Goal: Task Accomplishment & Management: Manage account settings

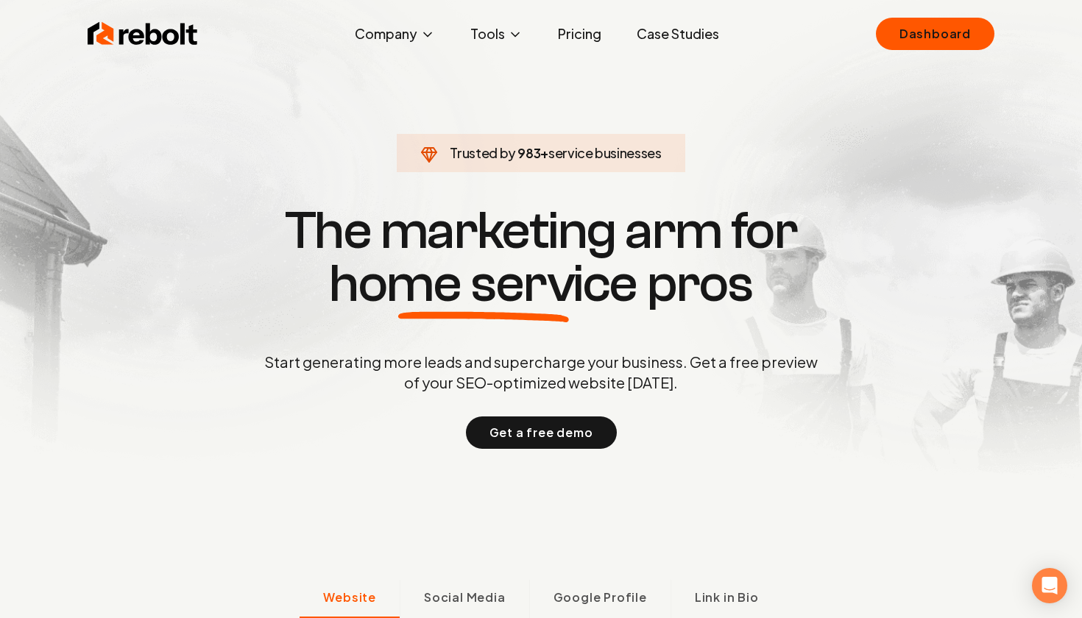
click at [938, 17] on div "Rebolt Company About Blog Jobs Tools Google Review QR Code Generator Google Bus…" at bounding box center [541, 34] width 942 height 44
click at [937, 40] on link "Dashboard" at bounding box center [935, 34] width 119 height 32
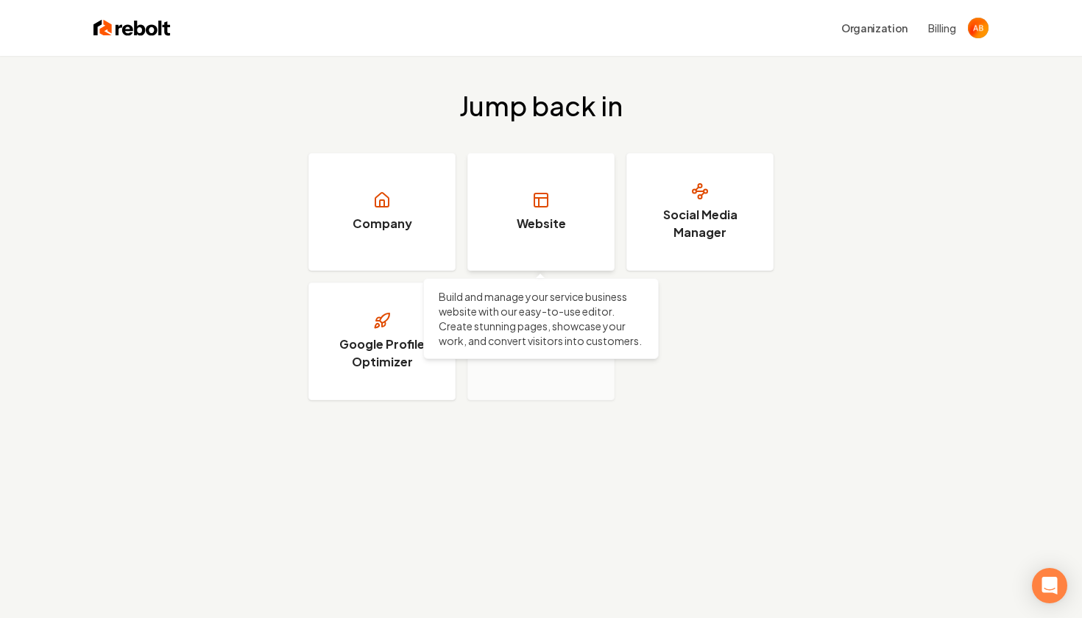
click at [548, 219] on h3 "Website" at bounding box center [541, 224] width 49 height 18
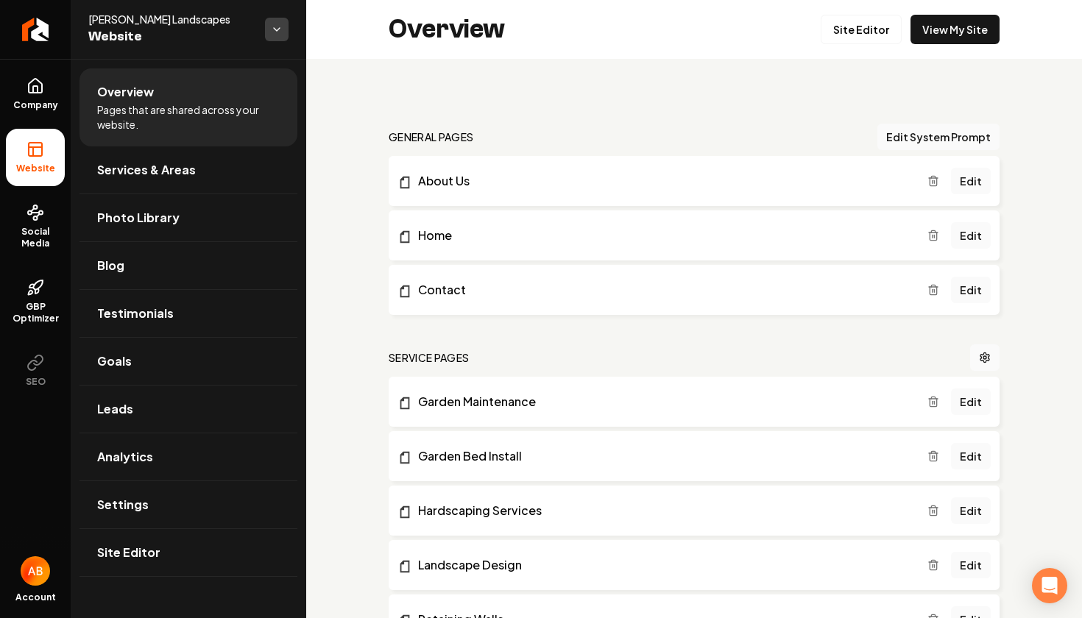
click at [287, 35] on html "Company Website Social Media GBP Optimizer SEO Account Brockmiller Landscapes W…" at bounding box center [541, 309] width 1082 height 618
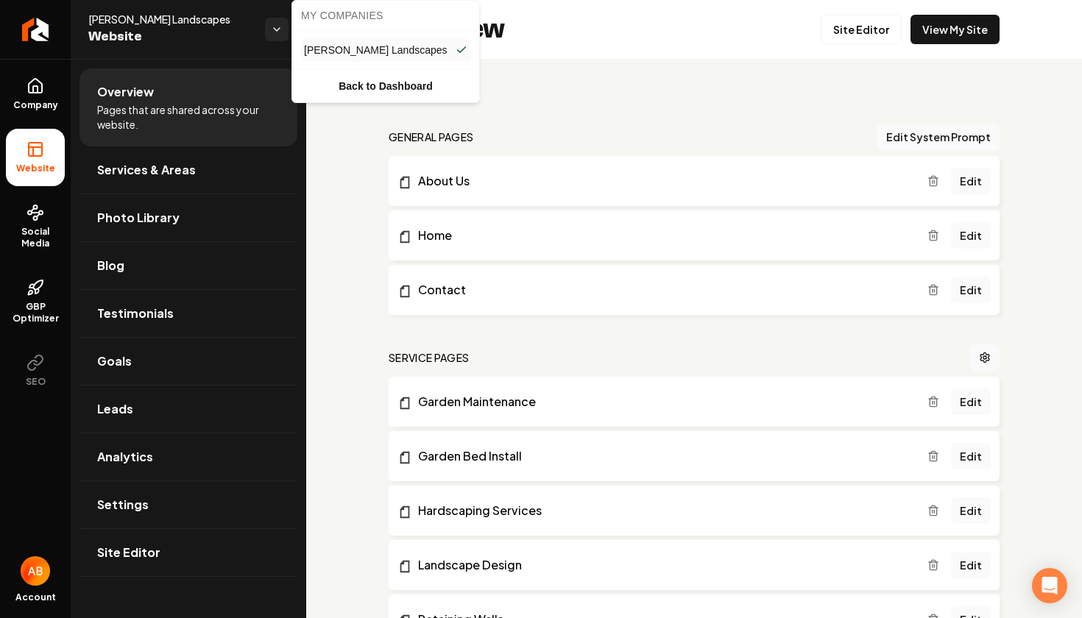
click at [281, 33] on html "Company Website Social Media GBP Optimizer SEO Account Brockmiller Landscapes W…" at bounding box center [541, 309] width 1082 height 618
click at [269, 25] on html "Company Website Social Media GBP Optimizer SEO Account Brockmiller Landscapes W…" at bounding box center [541, 309] width 1082 height 618
click at [269, 26] on html "Company Website Social Media GBP Optimizer SEO Account Brockmiller Landscapes W…" at bounding box center [541, 309] width 1082 height 618
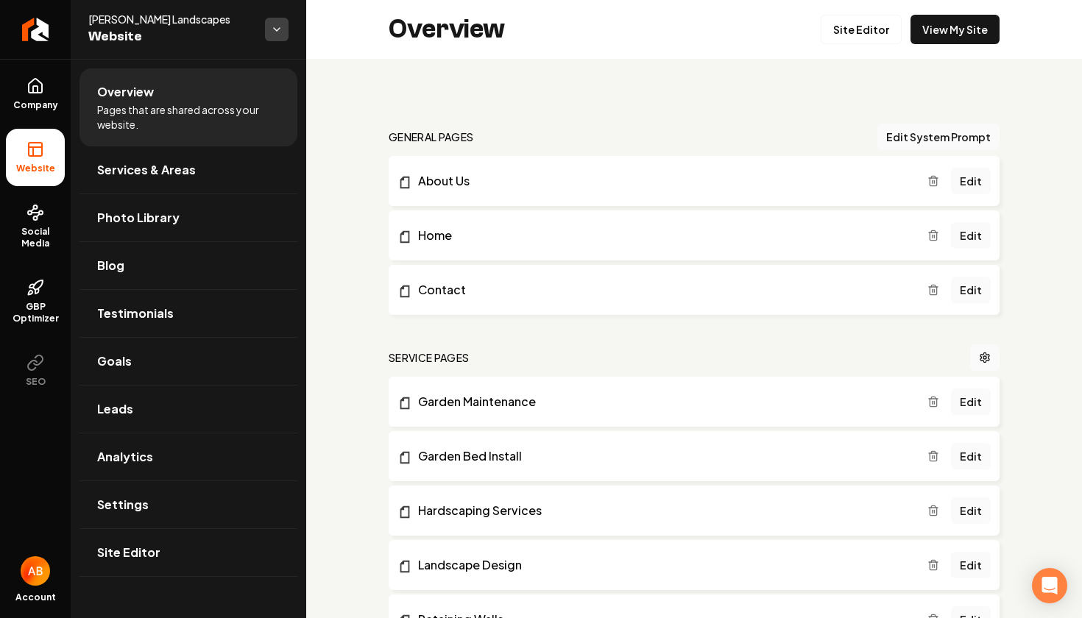
click at [284, 29] on html "Company Website Social Media GBP Optimizer SEO Account Brockmiller Landscapes W…" at bounding box center [541, 309] width 1082 height 618
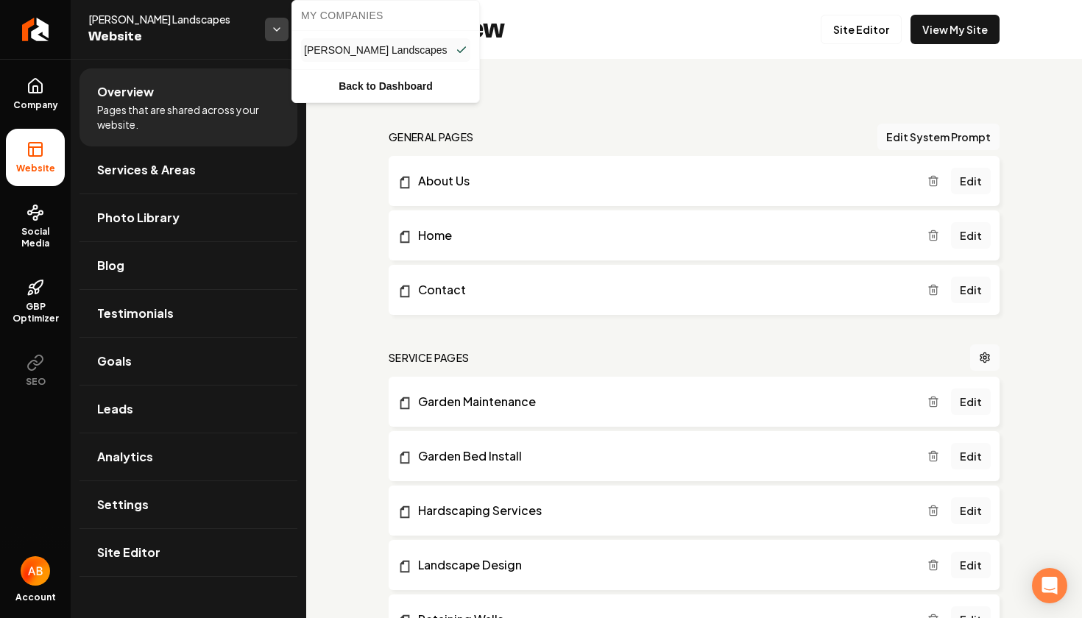
click at [284, 29] on html "Company Website Social Media GBP Optimizer SEO Account Brockmiller Landscapes W…" at bounding box center [541, 309] width 1082 height 618
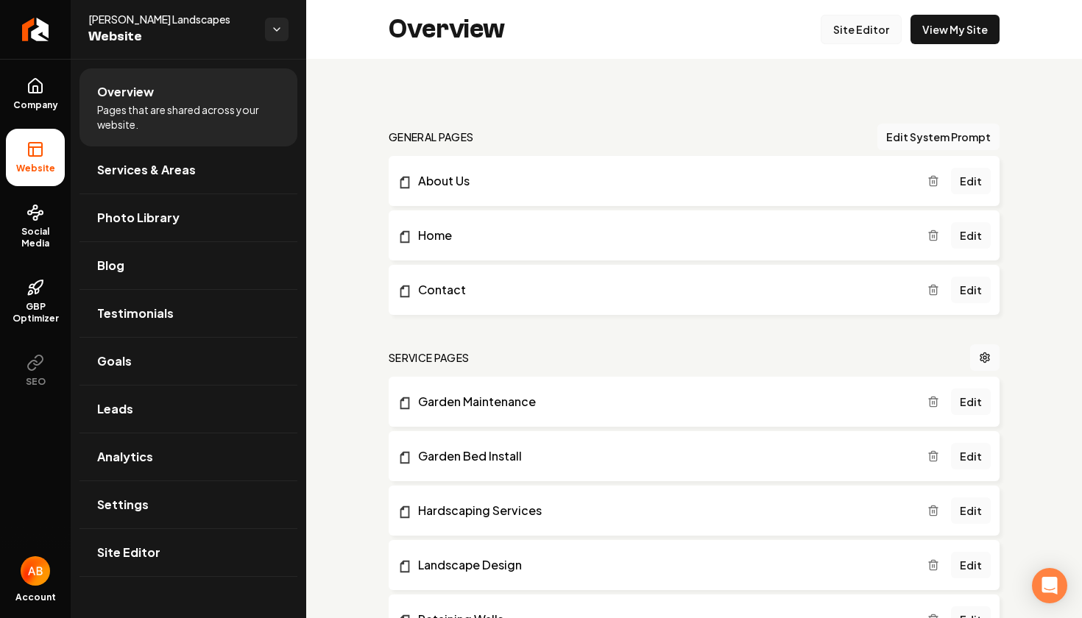
click at [874, 28] on link "Site Editor" at bounding box center [861, 29] width 81 height 29
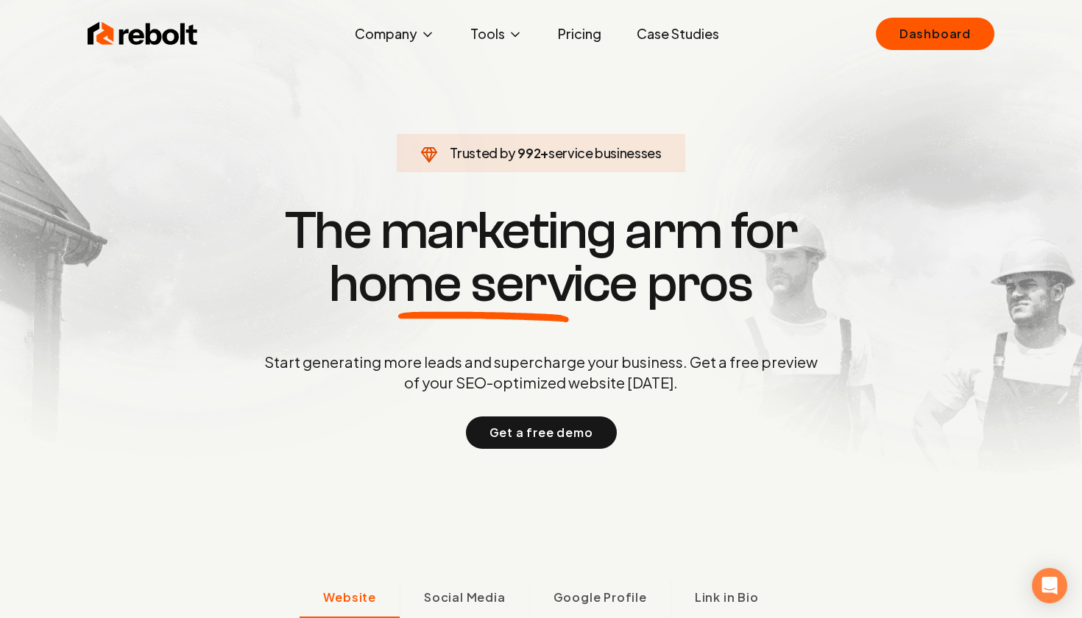
click at [940, 37] on link "Dashboard" at bounding box center [935, 34] width 119 height 32
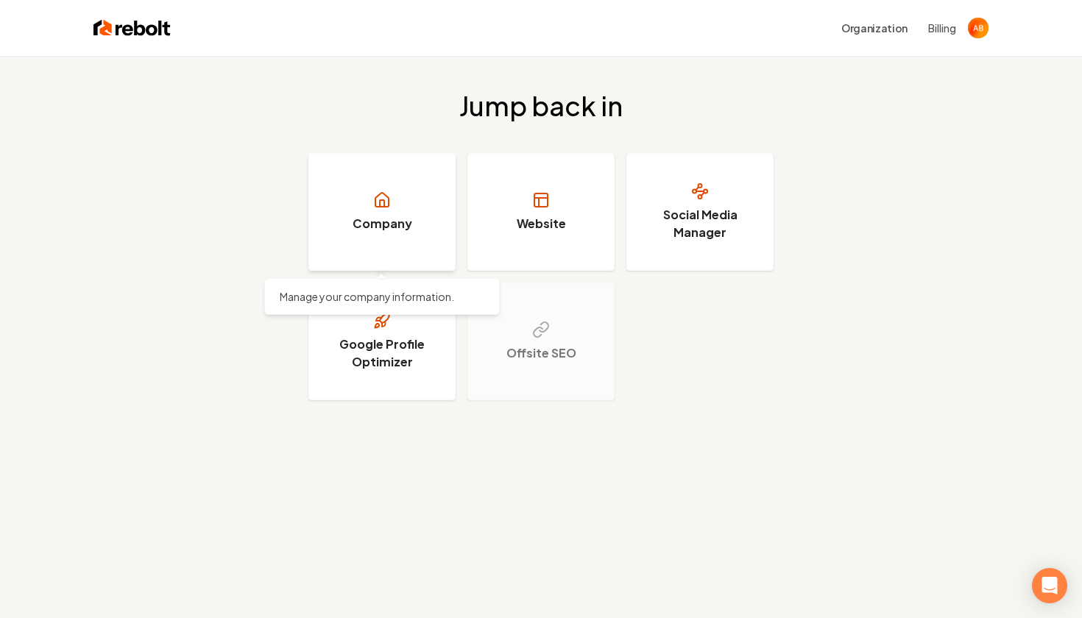
click at [400, 244] on link "Company" at bounding box center [382, 212] width 147 height 118
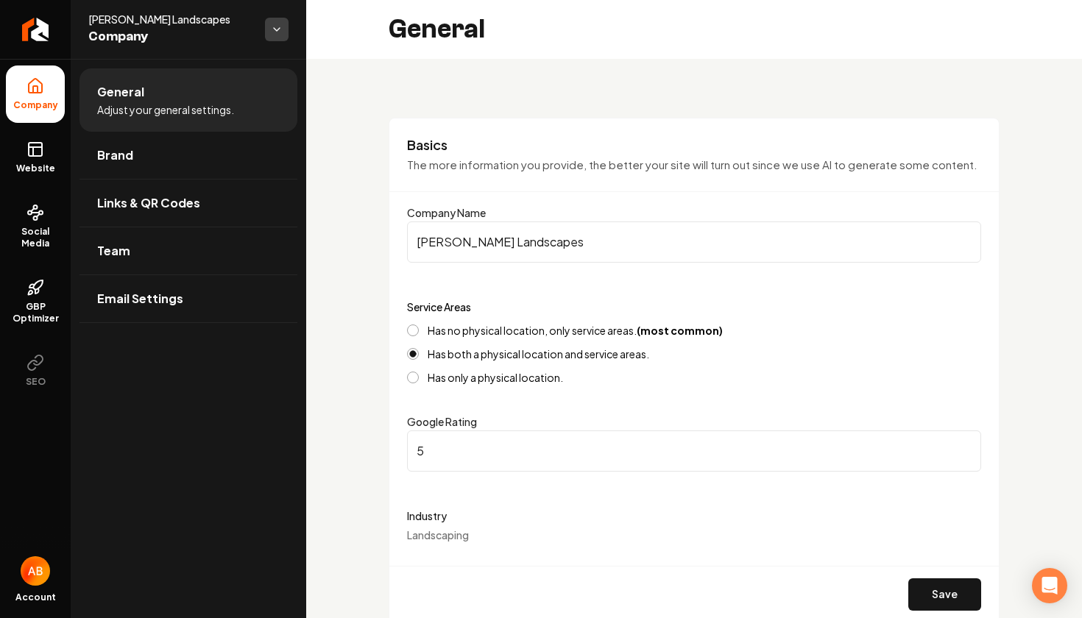
click at [271, 34] on html "**********" at bounding box center [541, 309] width 1082 height 618
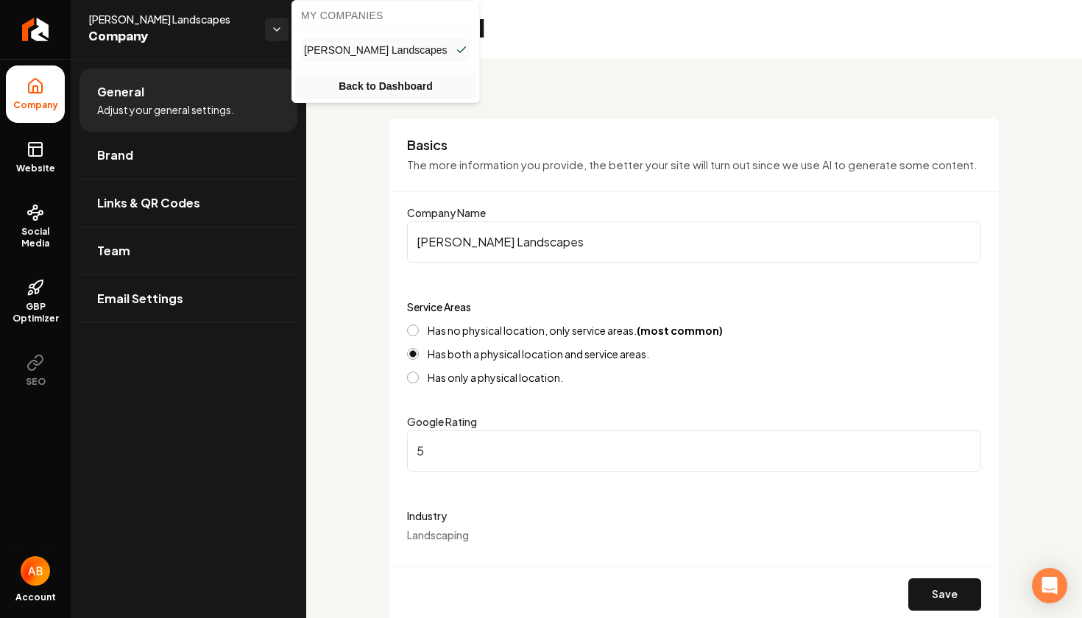
click at [342, 81] on link "Back to Dashboard" at bounding box center [385, 86] width 181 height 27
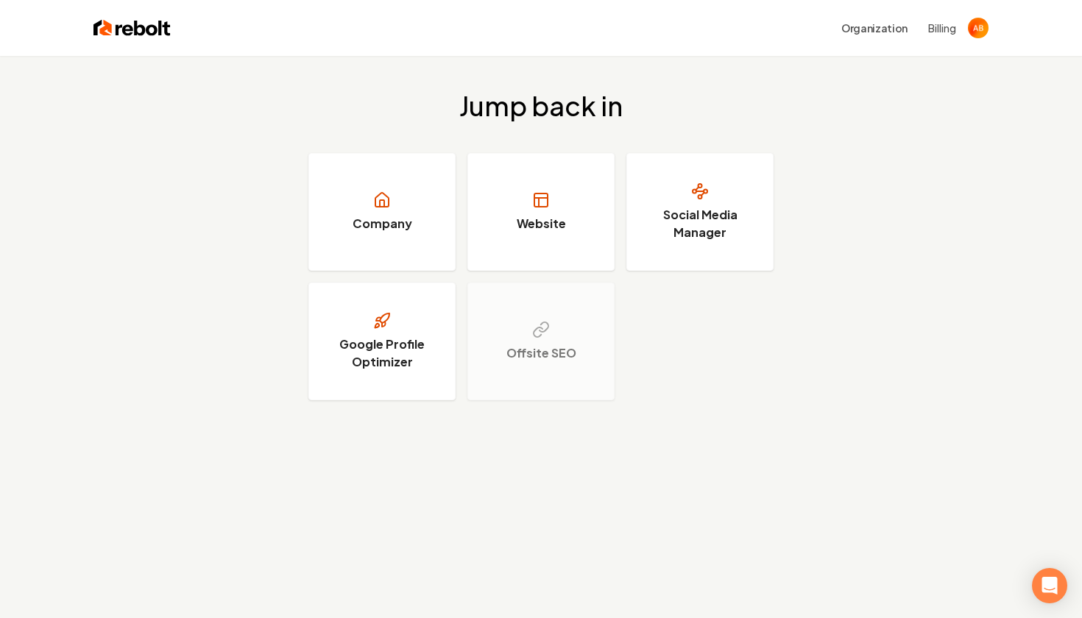
click at [987, 23] on img "Open user button" at bounding box center [978, 28] width 21 height 21
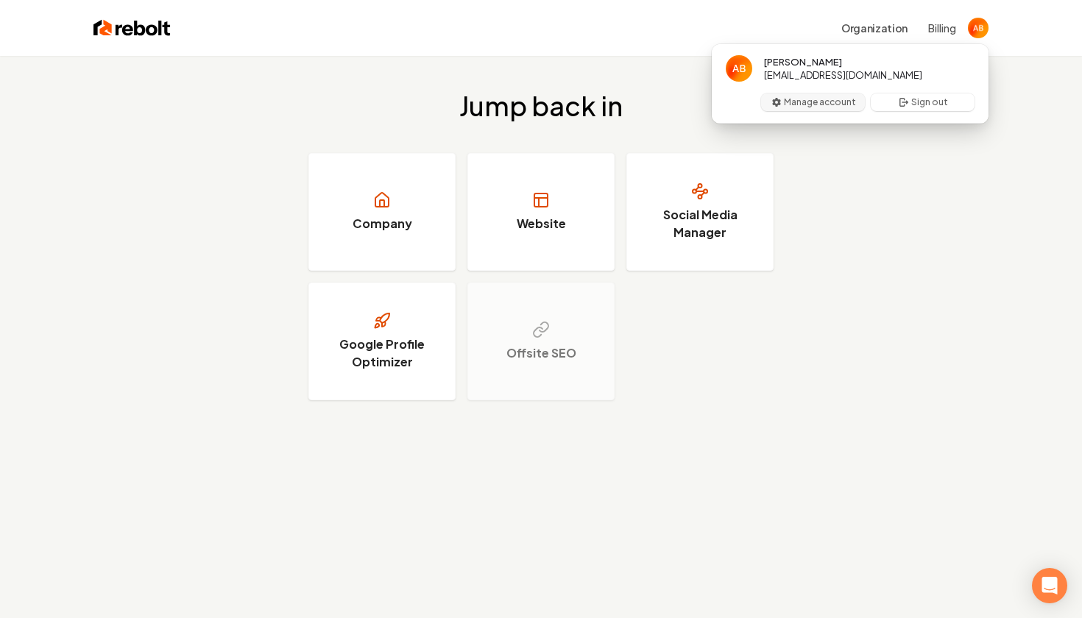
click at [822, 102] on button "Manage account" at bounding box center [813, 103] width 104 height 18
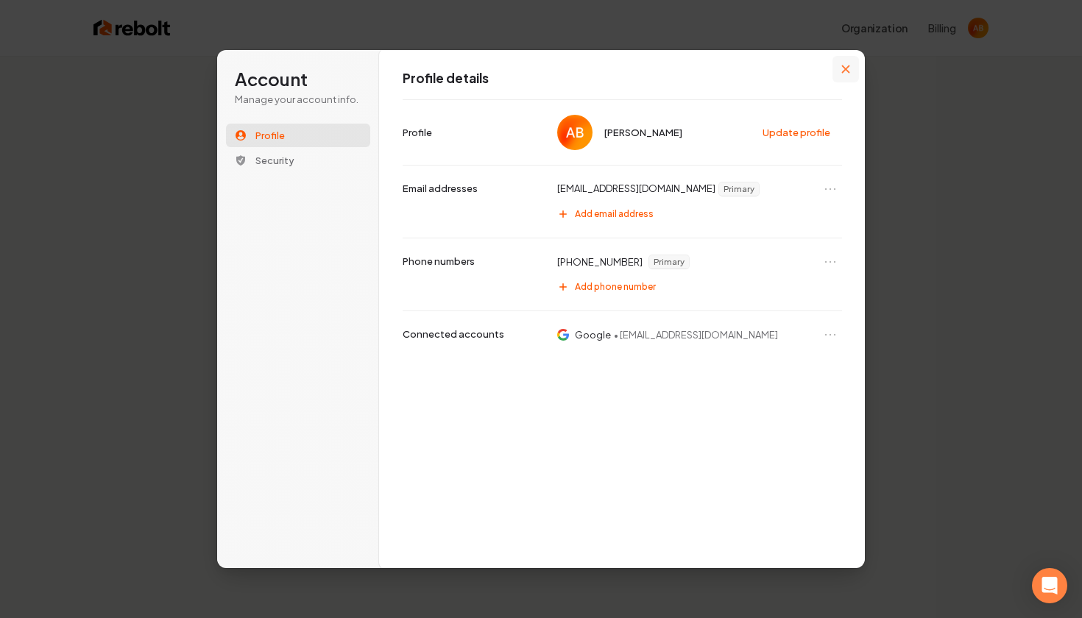
click at [842, 62] on button "Close modal" at bounding box center [846, 69] width 27 height 27
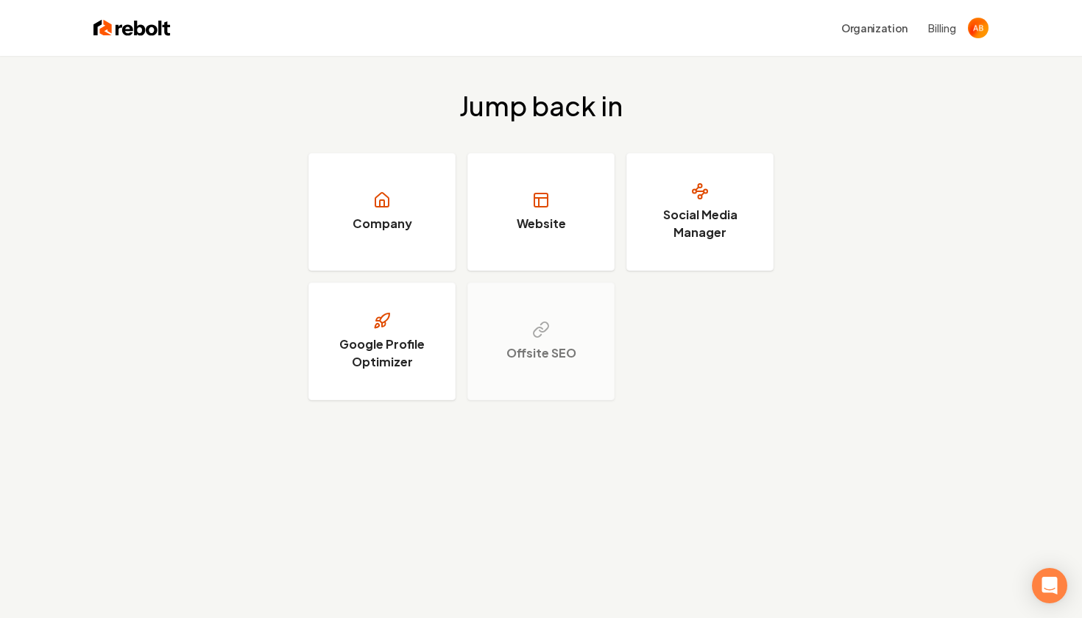
click at [977, 25] on img "Open user button" at bounding box center [978, 28] width 21 height 21
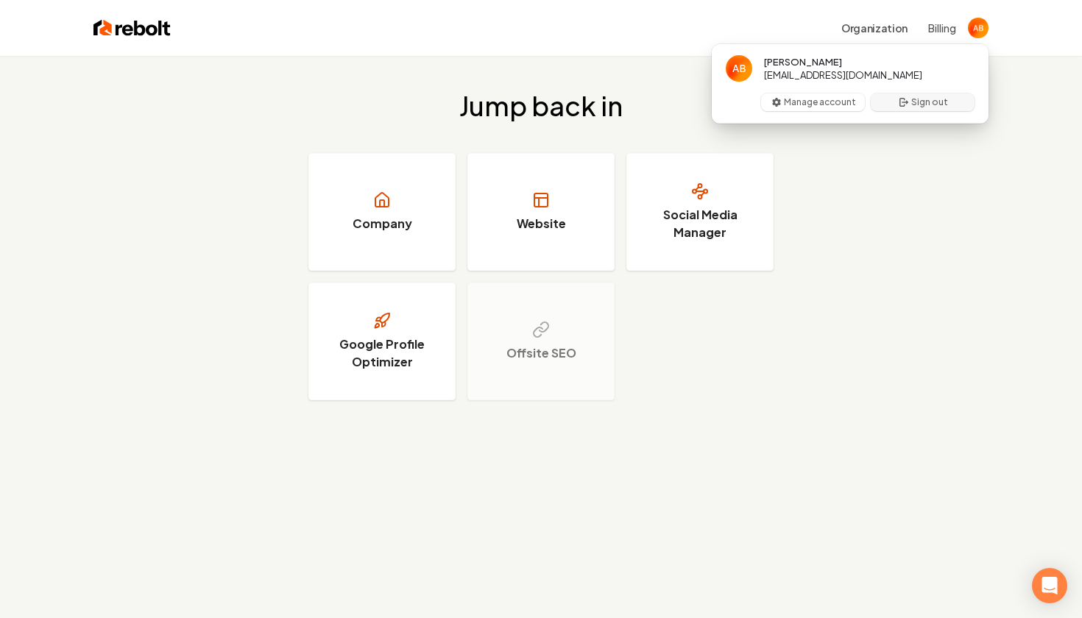
click at [927, 107] on button "Sign out" at bounding box center [923, 103] width 104 height 18
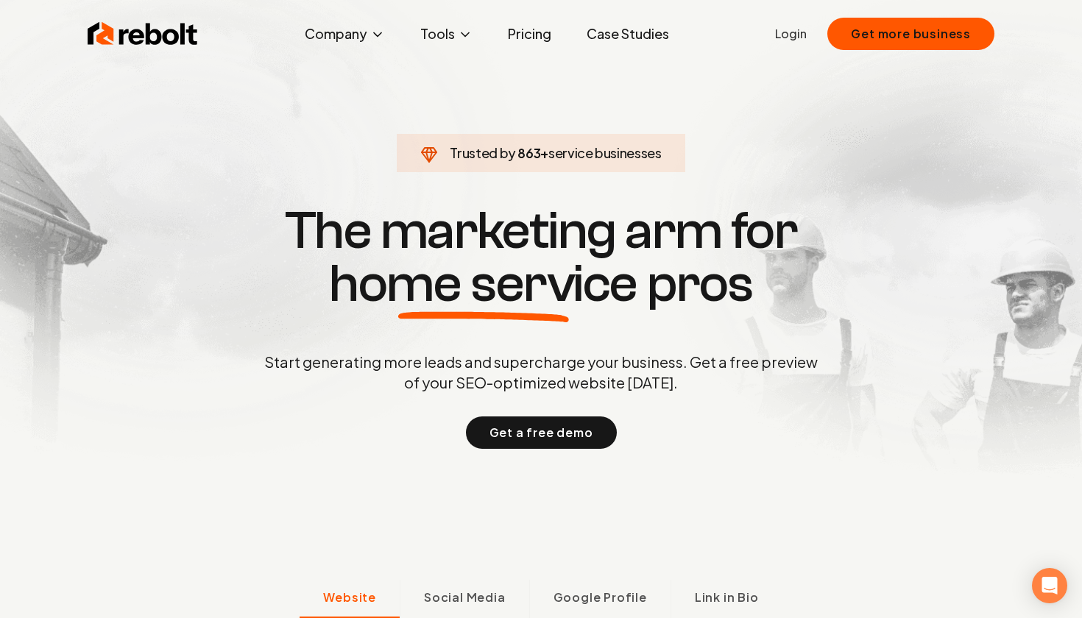
click at [811, 40] on ul "Login Get more business" at bounding box center [884, 34] width 219 height 32
click at [792, 32] on link "Login" at bounding box center [791, 34] width 32 height 18
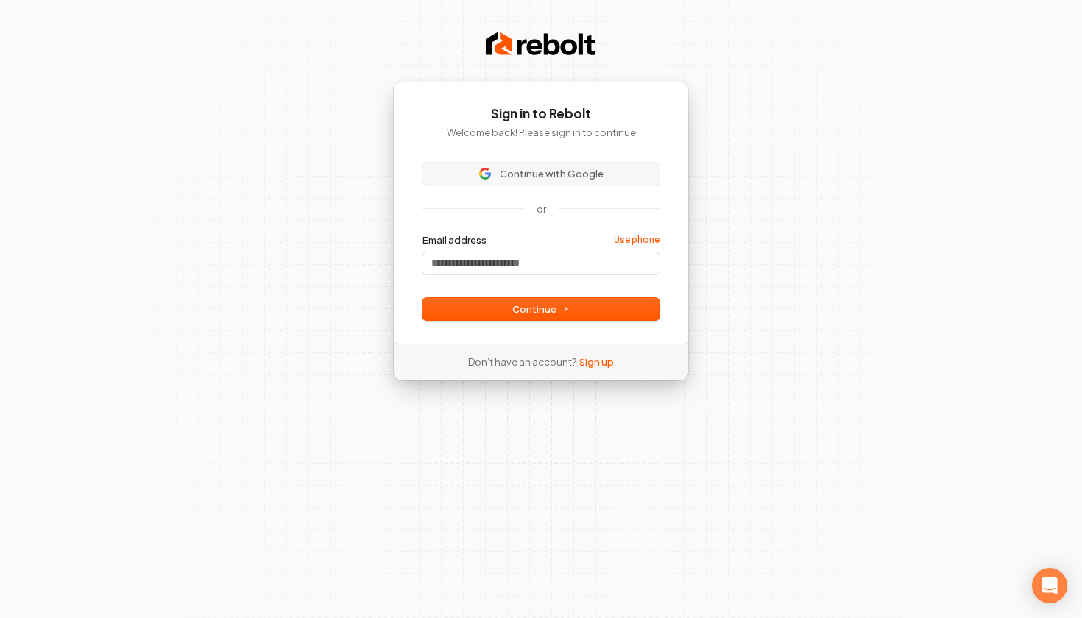
click at [599, 173] on span "Continue with Google" at bounding box center [552, 173] width 104 height 13
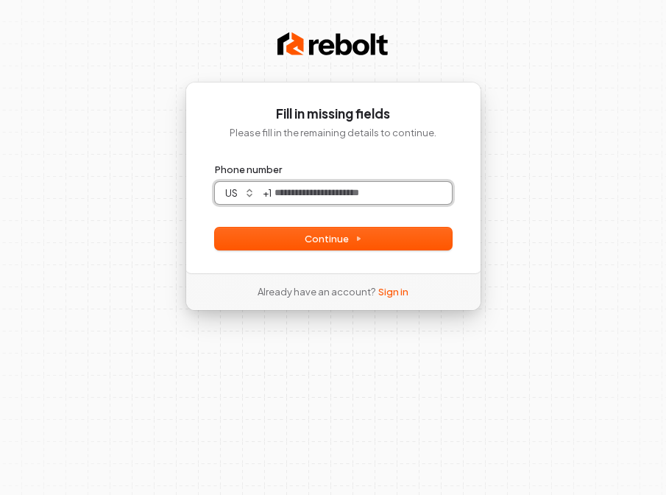
click at [366, 202] on input "Phone number" at bounding box center [362, 193] width 180 height 22
type input "***"
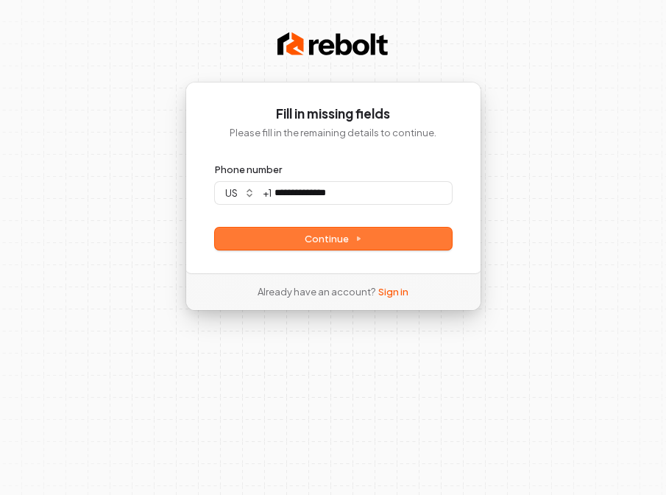
click at [376, 245] on button "Continue" at bounding box center [333, 239] width 237 height 22
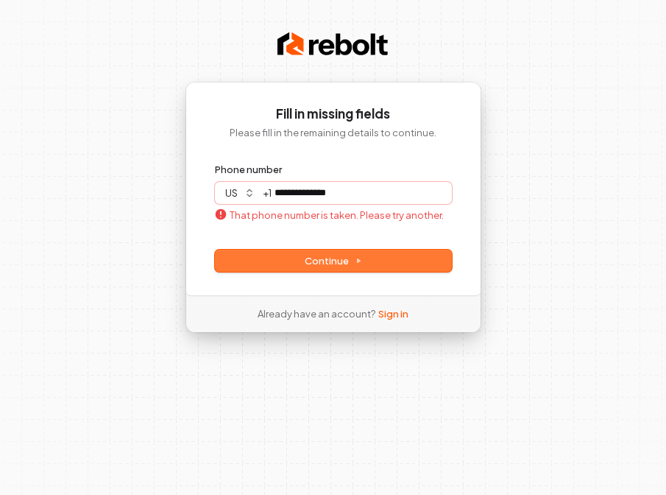
click at [381, 255] on button "Continue" at bounding box center [333, 261] width 237 height 22
type input "**********"
click at [395, 306] on div "Already have an account? Sign in" at bounding box center [333, 313] width 198 height 37
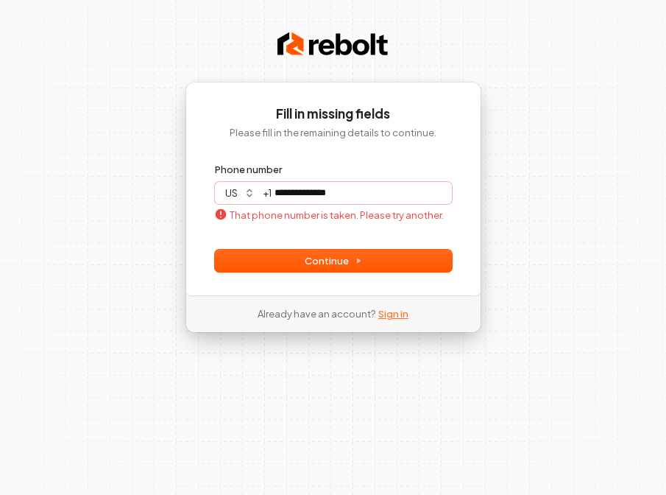
click at [395, 314] on link "Sign in" at bounding box center [393, 313] width 30 height 13
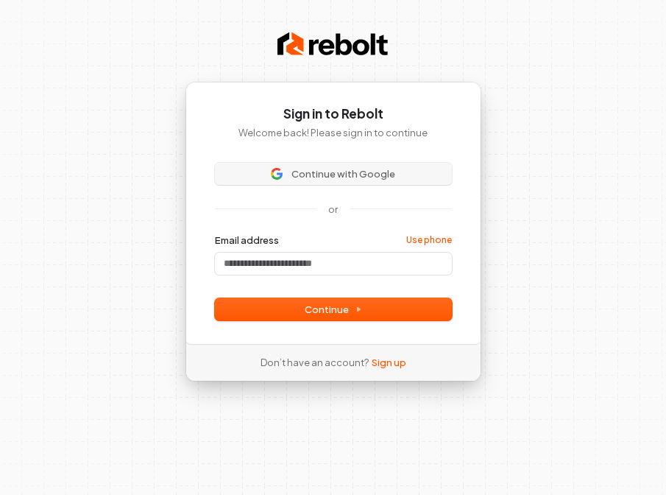
click at [402, 172] on span "Continue with Google" at bounding box center [333, 173] width 219 height 13
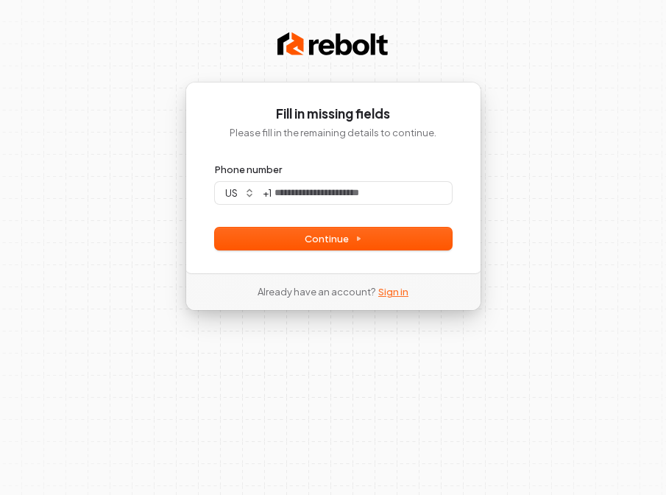
click at [401, 292] on link "Sign in" at bounding box center [393, 291] width 30 height 13
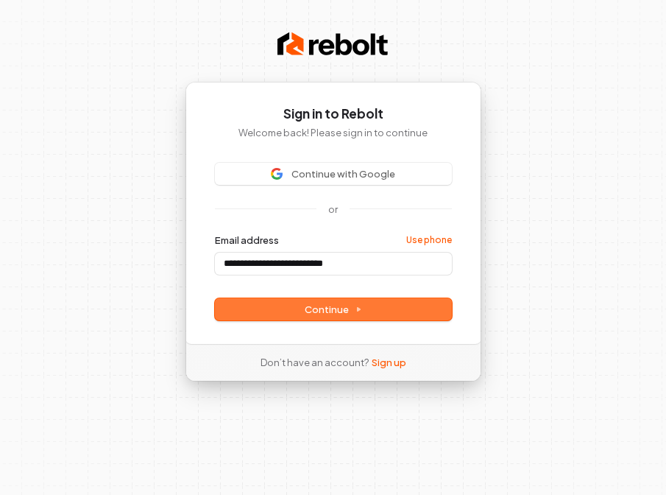
click at [364, 317] on button "Continue" at bounding box center [333, 309] width 237 height 22
type input "**********"
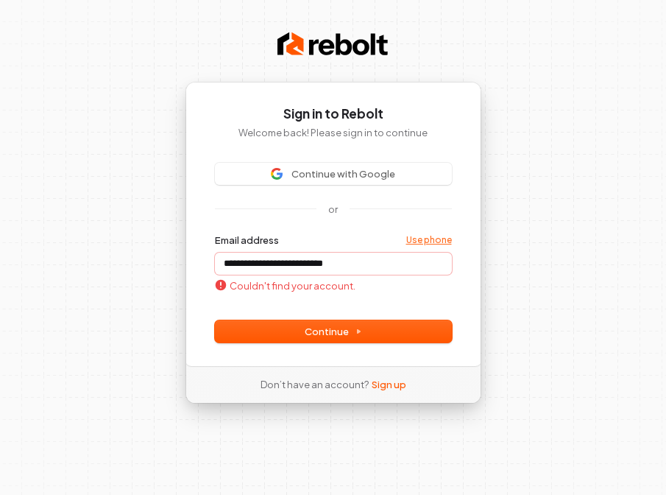
click at [438, 238] on link "Use phone" at bounding box center [429, 240] width 46 height 12
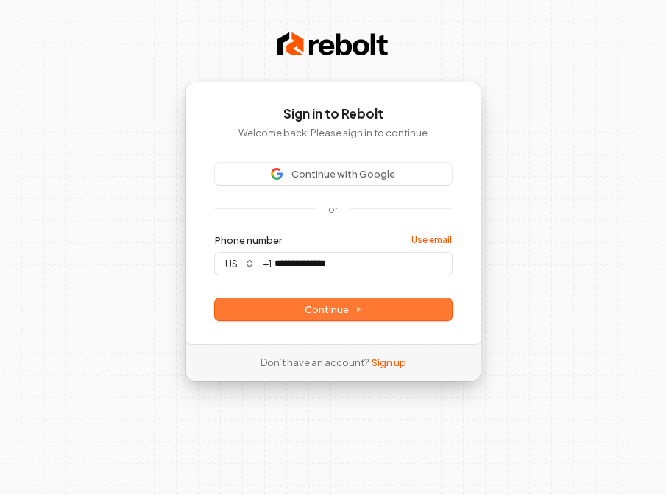
click at [384, 311] on button "Continue" at bounding box center [333, 309] width 237 height 22
type input "**********"
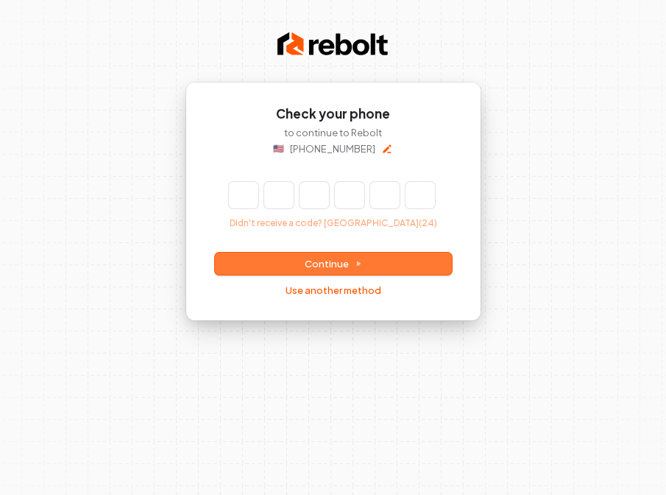
type input "*"
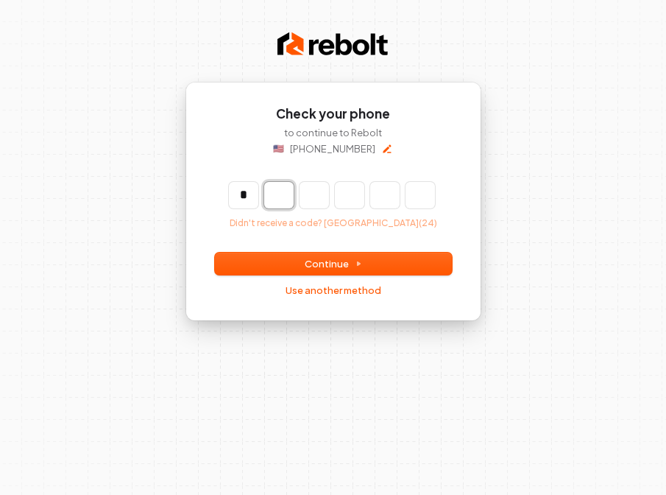
type input "*"
type input "**"
type input "*"
type input "***"
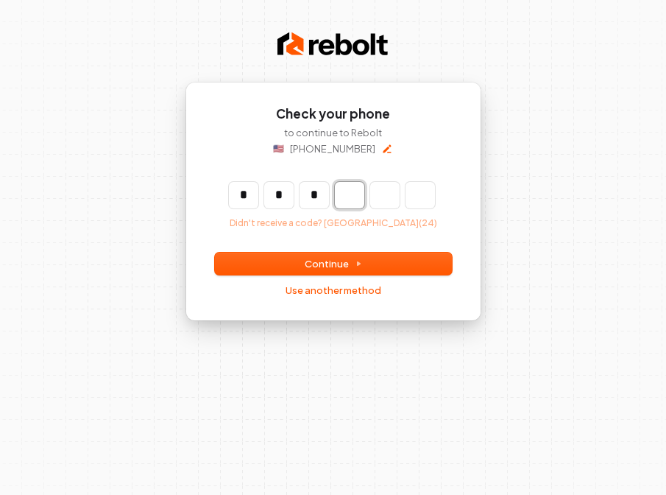
type input "*"
type input "****"
type input "*"
type input "******"
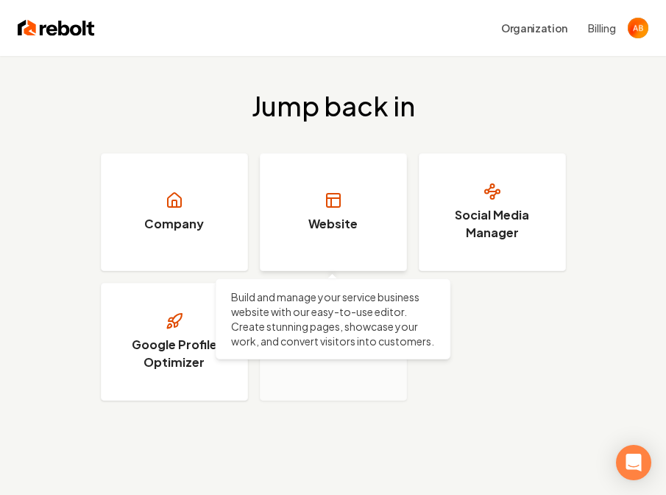
click at [350, 218] on h3 "Website" at bounding box center [333, 224] width 49 height 18
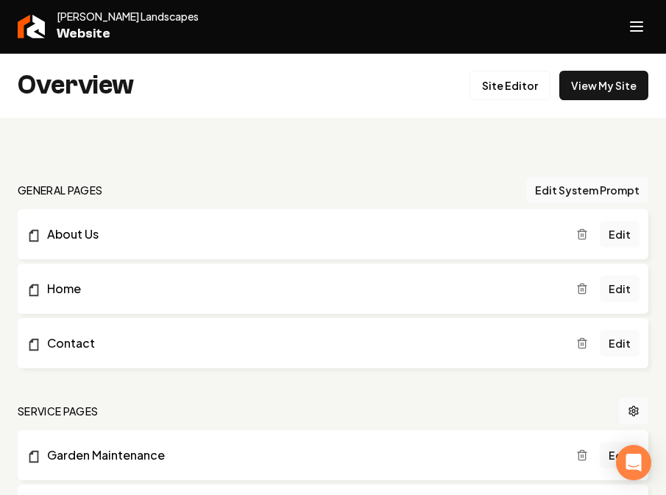
click at [88, 42] on span "Website" at bounding box center [128, 34] width 142 height 21
click at [92, 32] on span "Website" at bounding box center [128, 34] width 142 height 21
click at [634, 33] on icon "Open navigation menu" at bounding box center [637, 27] width 18 height 24
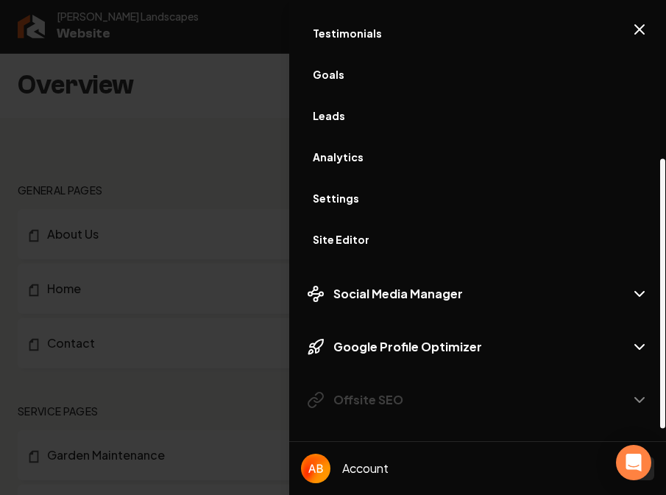
scroll to position [256, 0]
click at [443, 234] on span "Site Editor" at bounding box center [478, 239] width 330 height 15
